Goal: Information Seeking & Learning: Learn about a topic

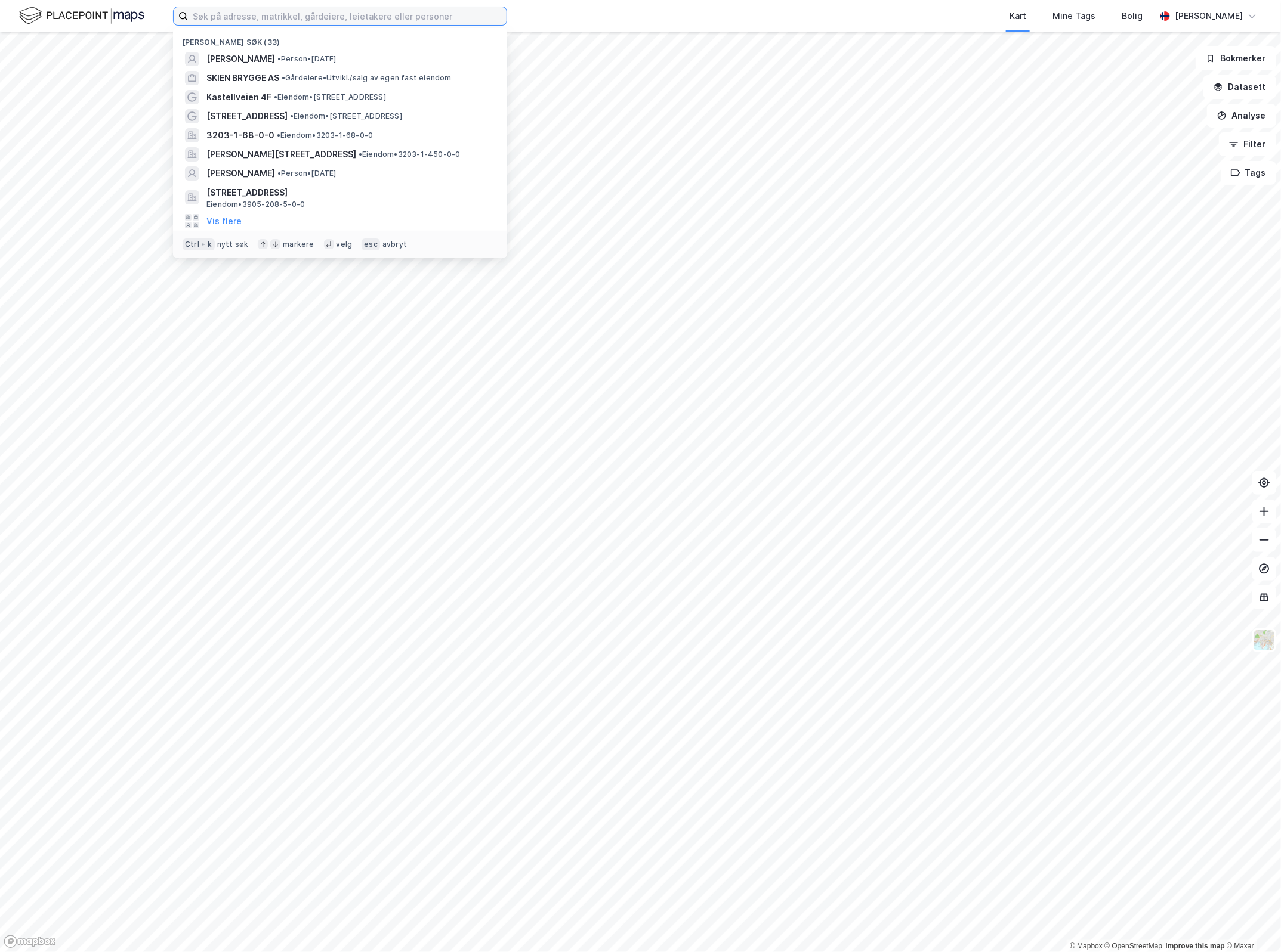
click at [414, 23] on input at bounding box center [347, 16] width 318 height 18
type input "raufoss"
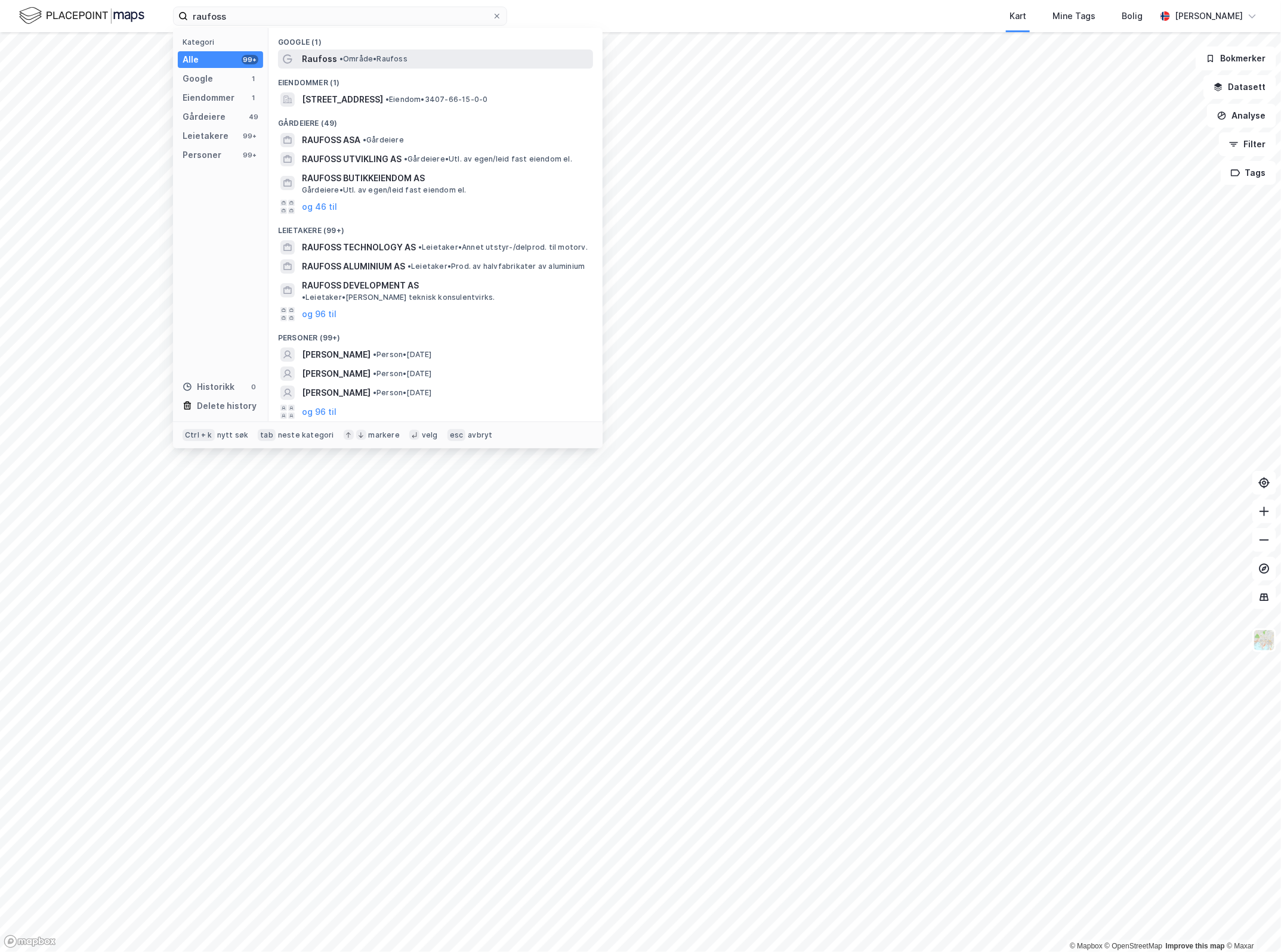
click at [398, 56] on span "• Område • Raufoss" at bounding box center [373, 59] width 68 height 10
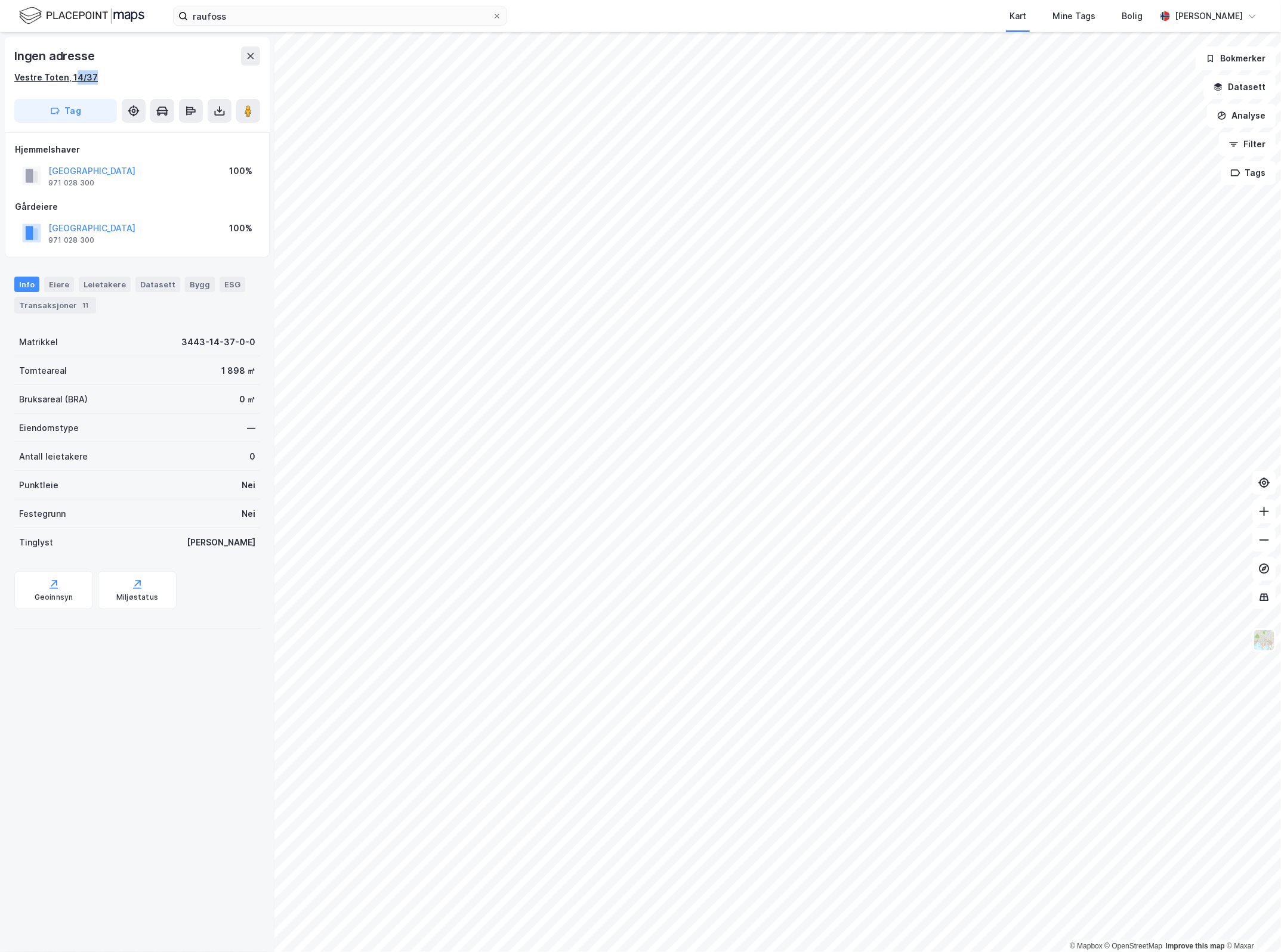
drag, startPoint x: 97, startPoint y: 73, endPoint x: 73, endPoint y: 81, distance: 25.3
click at [73, 81] on div "Vestre Toten, 14/37" at bounding box center [137, 78] width 246 height 15
